Goal: Information Seeking & Learning: Learn about a topic

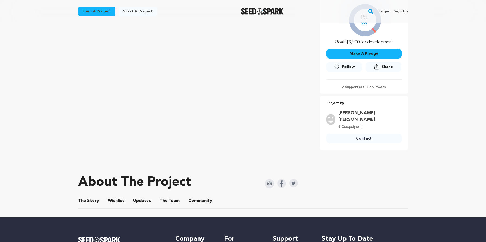
scroll to position [140, 0]
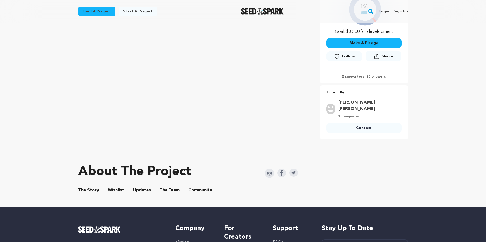
click at [172, 185] on button "The Team" at bounding box center [169, 191] width 13 height 13
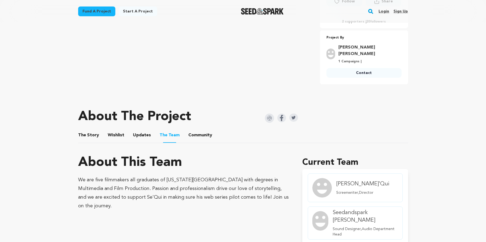
scroll to position [198, 0]
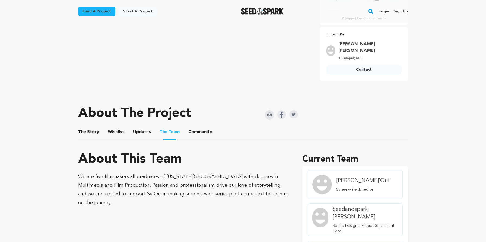
click at [93, 127] on button "The Story" at bounding box center [88, 133] width 13 height 13
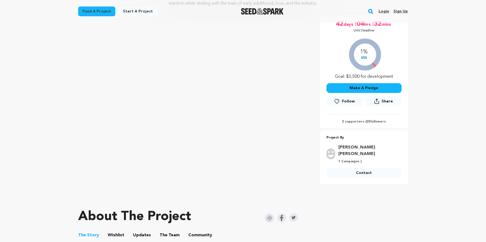
scroll to position [115, 0]
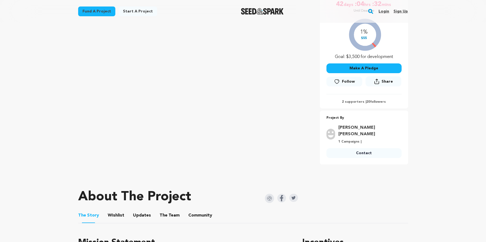
click at [118, 210] on button "Wishlist" at bounding box center [115, 216] width 13 height 13
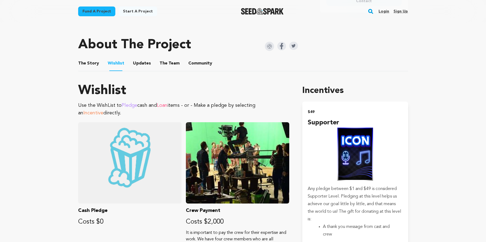
scroll to position [253, 0]
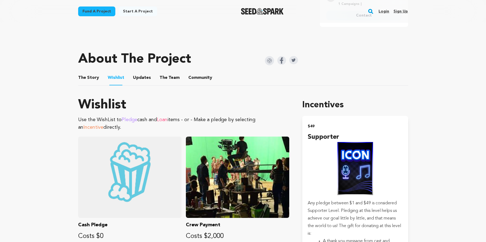
click at [144, 72] on button "Updates" at bounding box center [141, 78] width 13 height 13
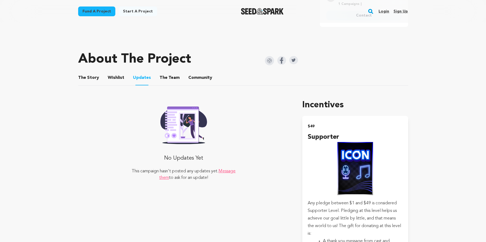
click at [163, 72] on button "The Team" at bounding box center [169, 78] width 13 height 13
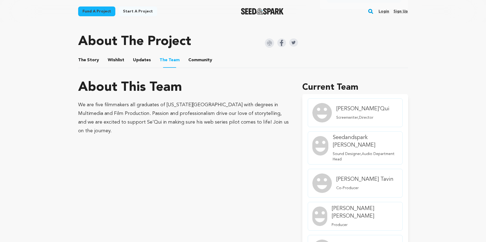
scroll to position [274, 0]
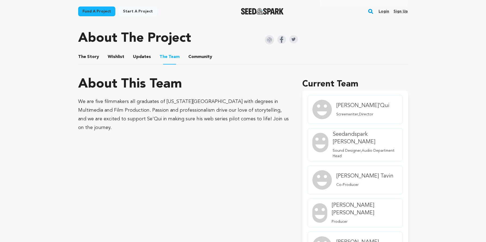
click at [90, 52] on button "The Story" at bounding box center [88, 58] width 13 height 13
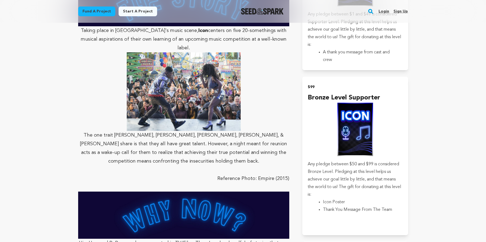
scroll to position [443, 0]
